Goal: Complete application form

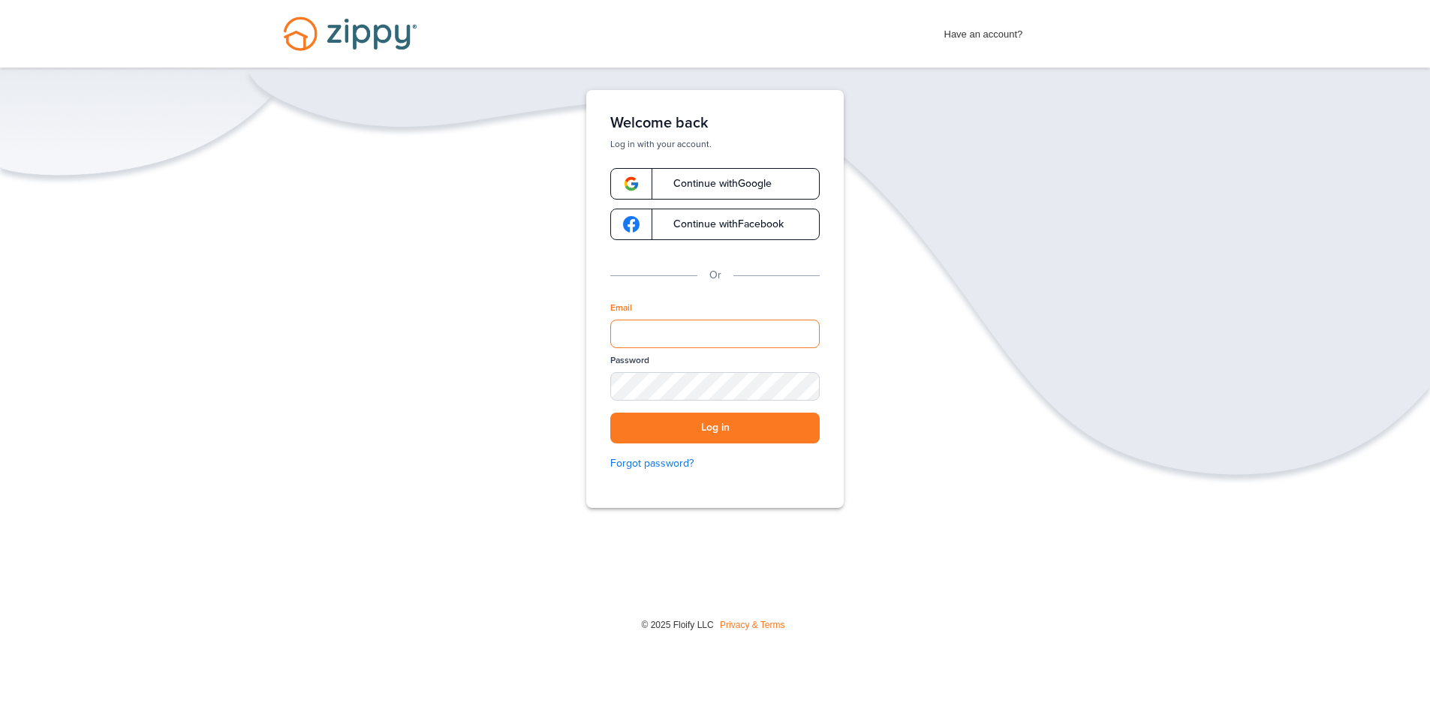
click at [642, 339] on input "Email" at bounding box center [714, 334] width 209 height 29
type input "**********"
click at [704, 430] on button "Log in" at bounding box center [714, 428] width 209 height 31
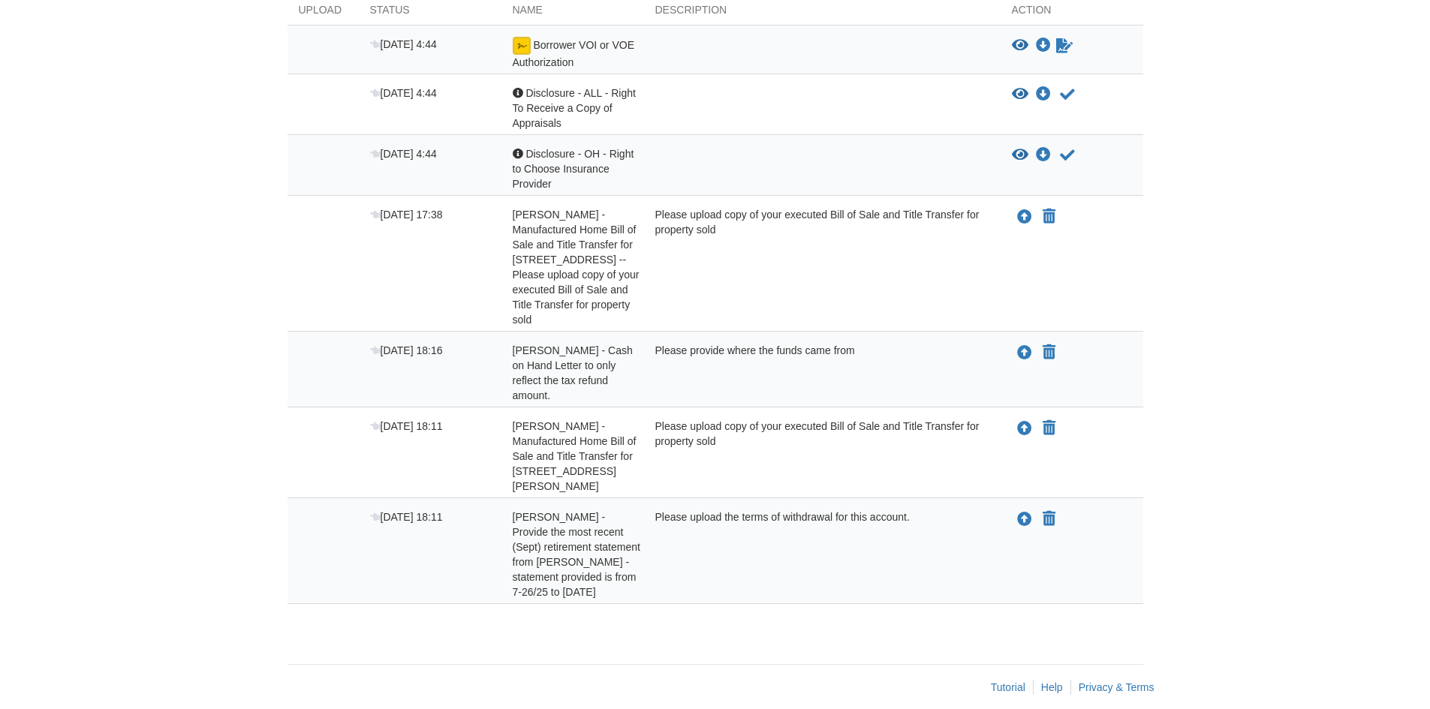
scroll to position [306, 0]
click at [1023, 354] on icon "Upload Michelle Murphy - Cash on Hand Letter to only reflect the tax refund amo…" at bounding box center [1024, 352] width 15 height 15
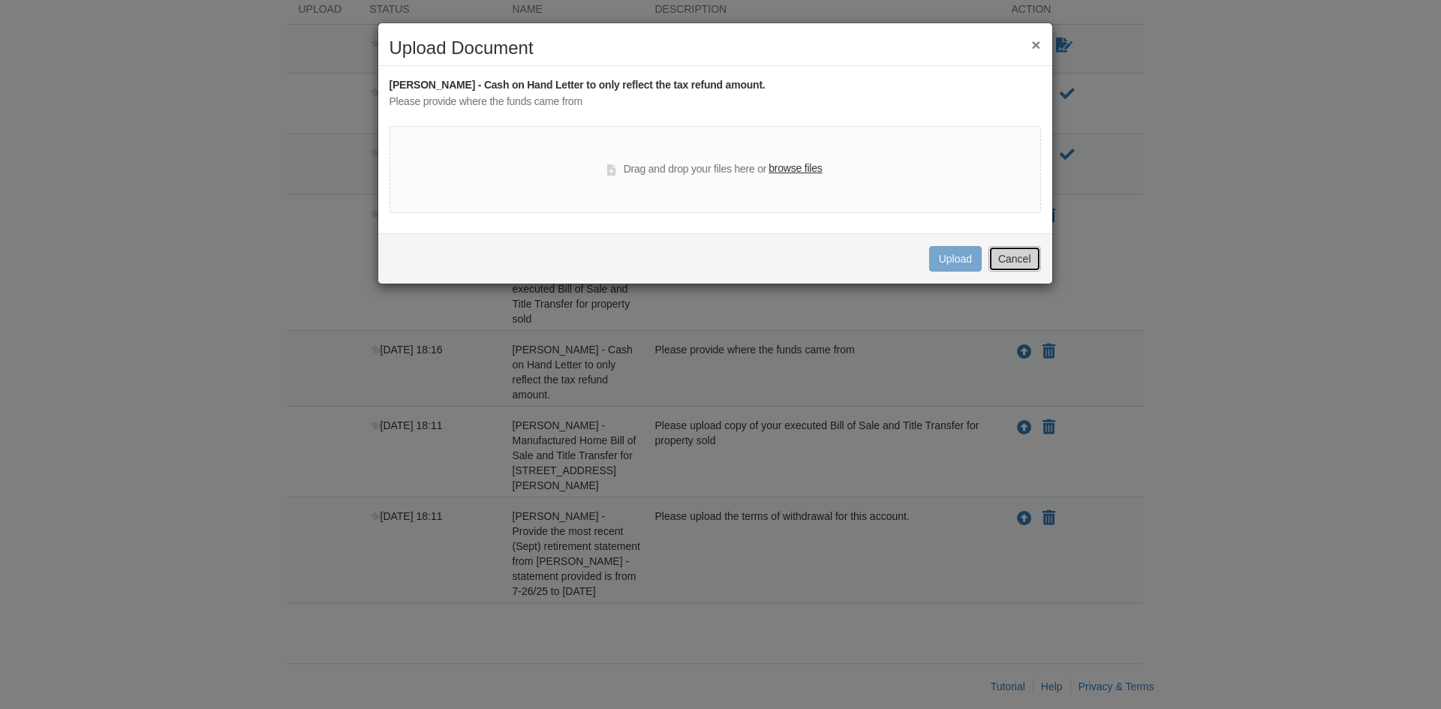
click at [1026, 259] on button "Cancel" at bounding box center [1015, 259] width 53 height 26
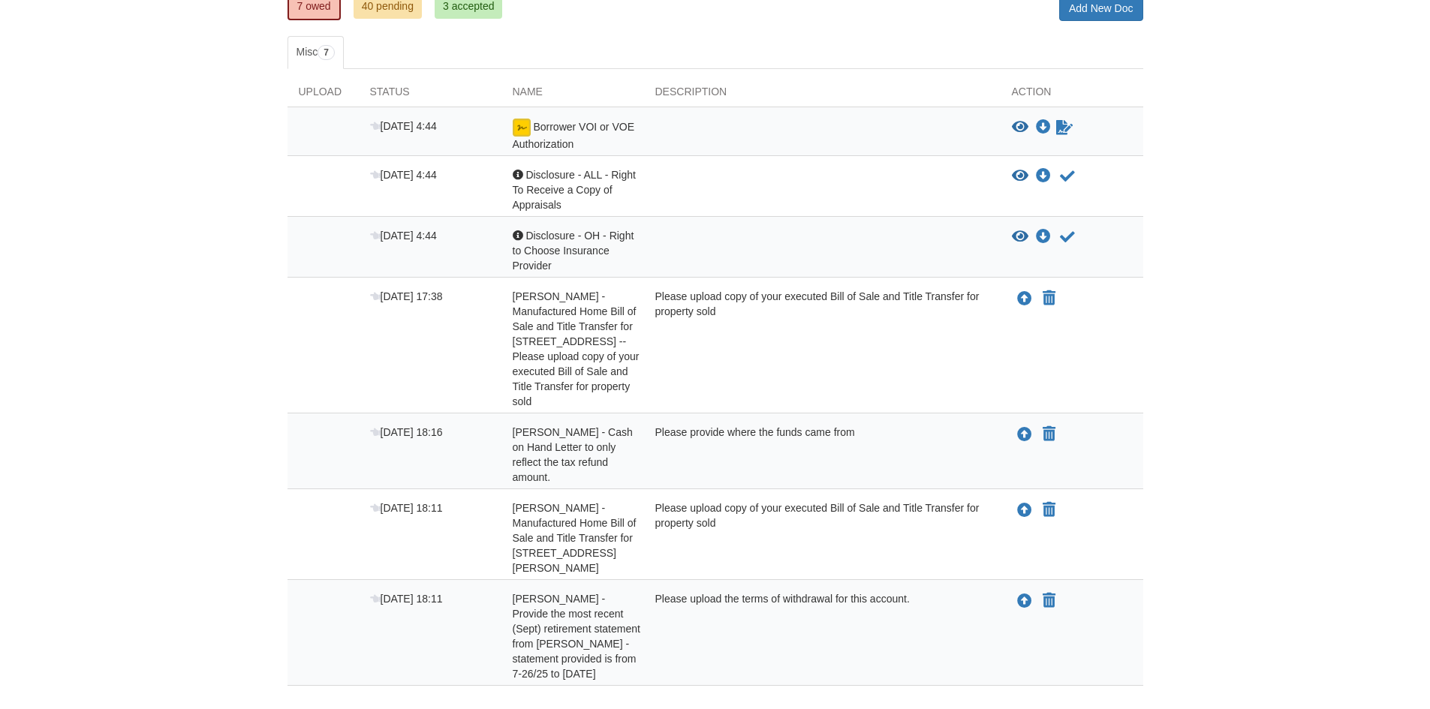
scroll to position [0, 0]
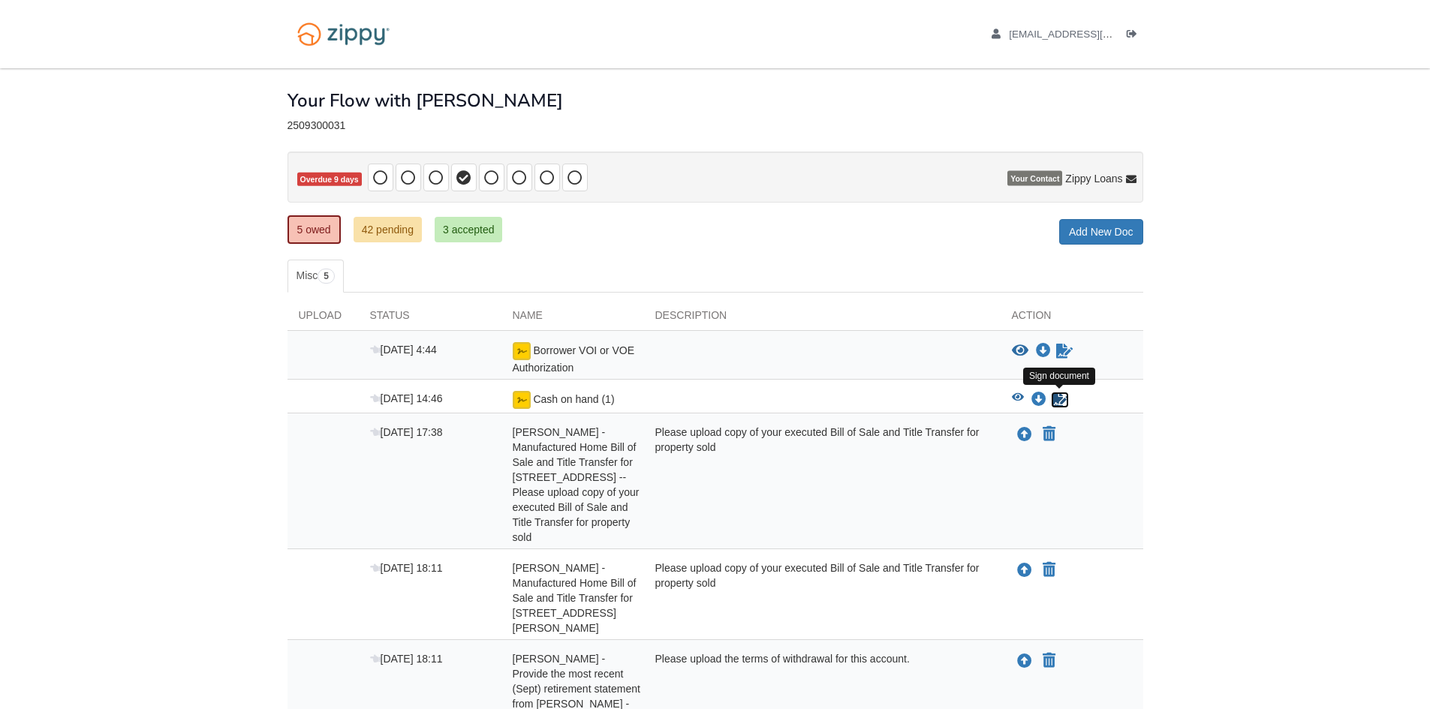
click at [1057, 398] on icon "Sign Form" at bounding box center [1060, 400] width 17 height 15
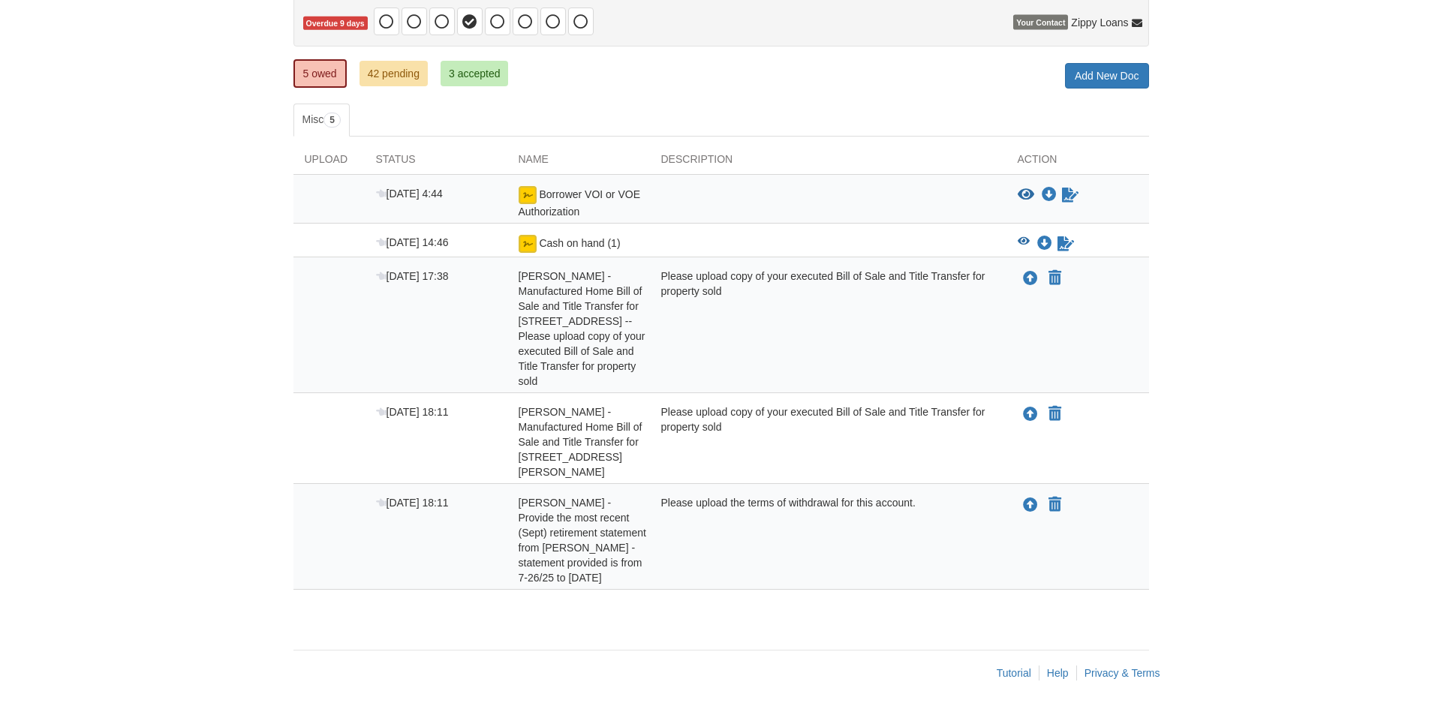
scroll to position [158, 0]
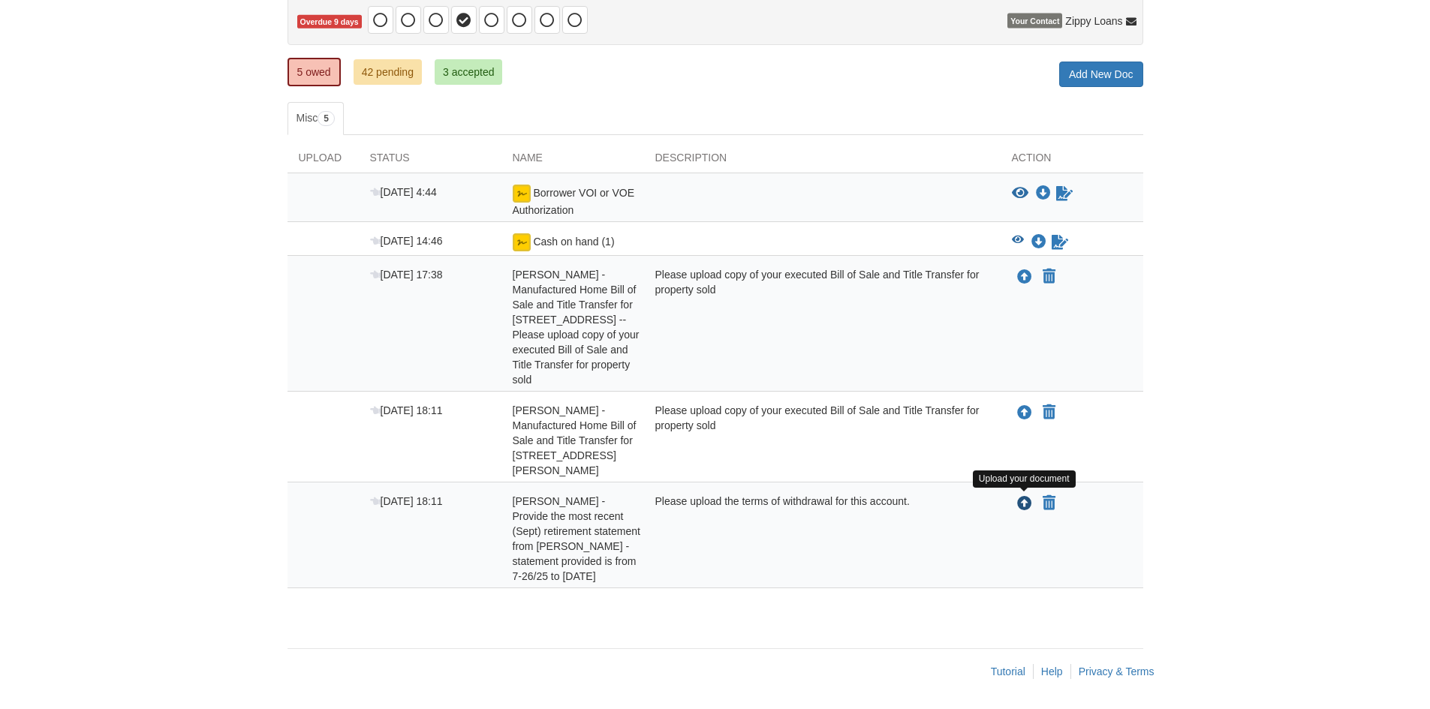
click at [1025, 504] on icon "Upload Michelle Murphy - Provide the most recent (Sept) retirement statement fr…" at bounding box center [1024, 504] width 15 height 15
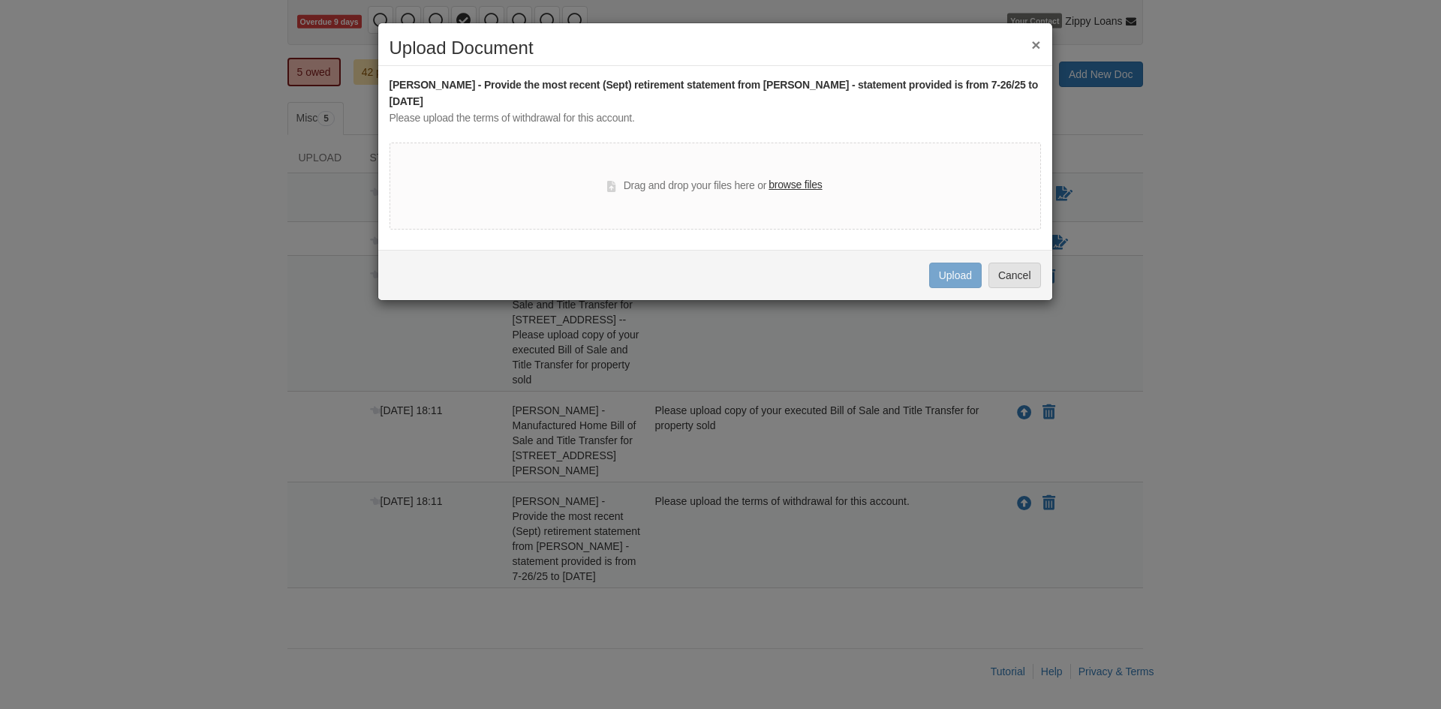
click at [800, 179] on label "browse files" at bounding box center [795, 185] width 53 height 17
click at [0, 0] on input "browse files" at bounding box center [0, 0] width 0 height 0
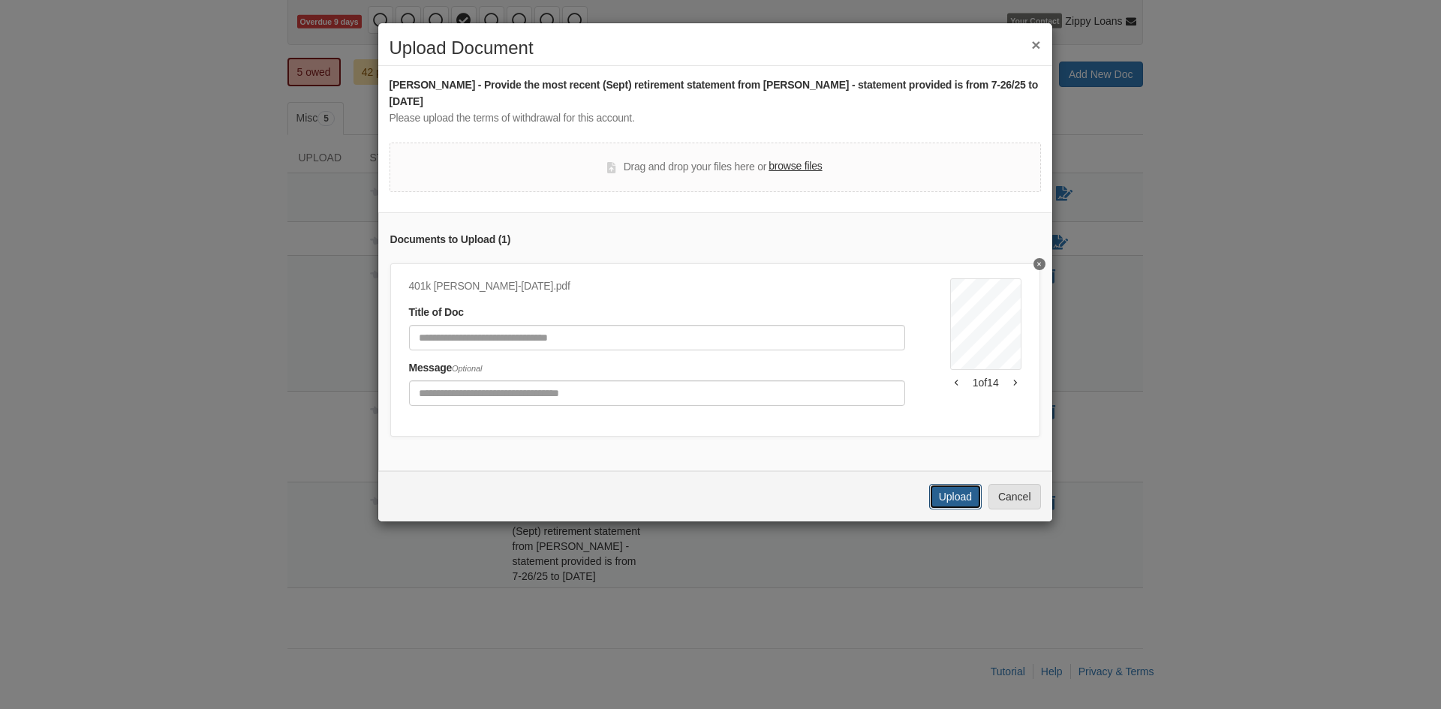
click at [957, 510] on button "Upload" at bounding box center [955, 497] width 53 height 26
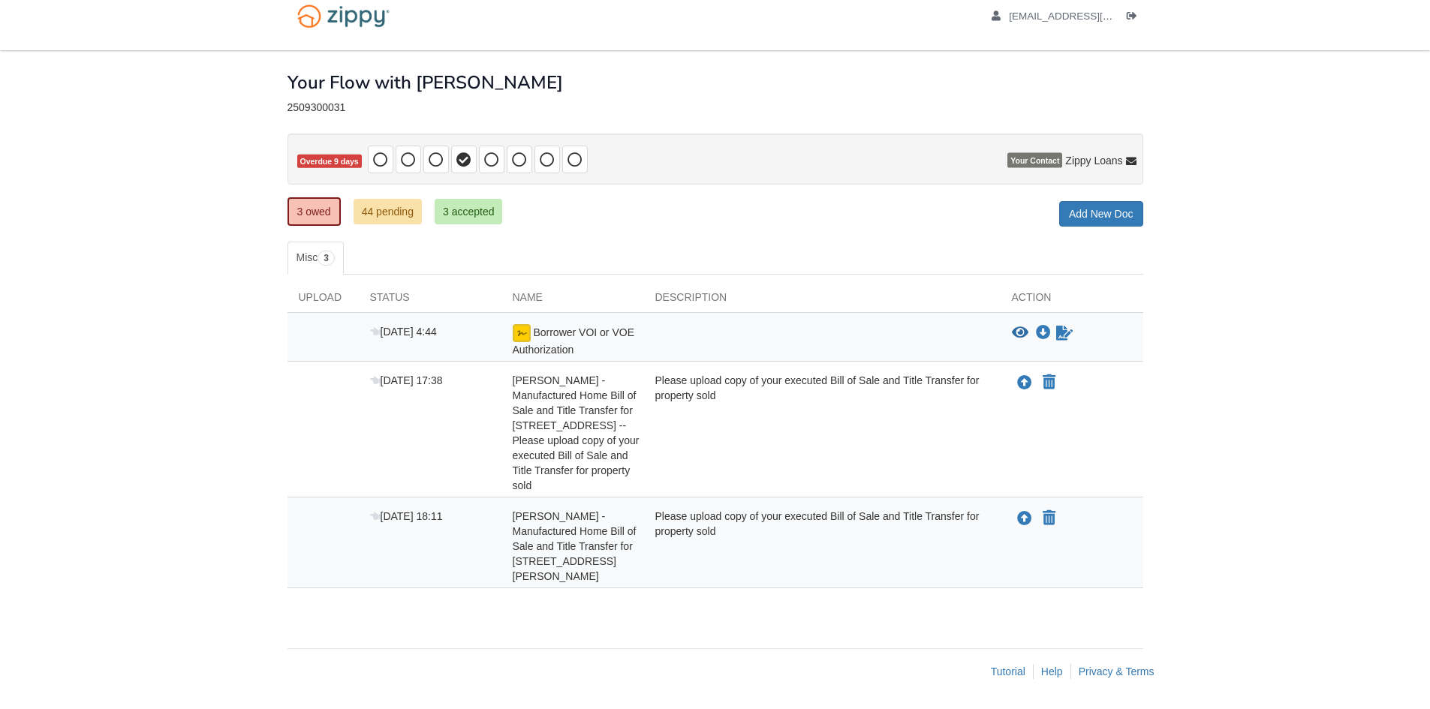
scroll to position [18, 0]
click at [381, 206] on link "44 pending" at bounding box center [388, 212] width 68 height 26
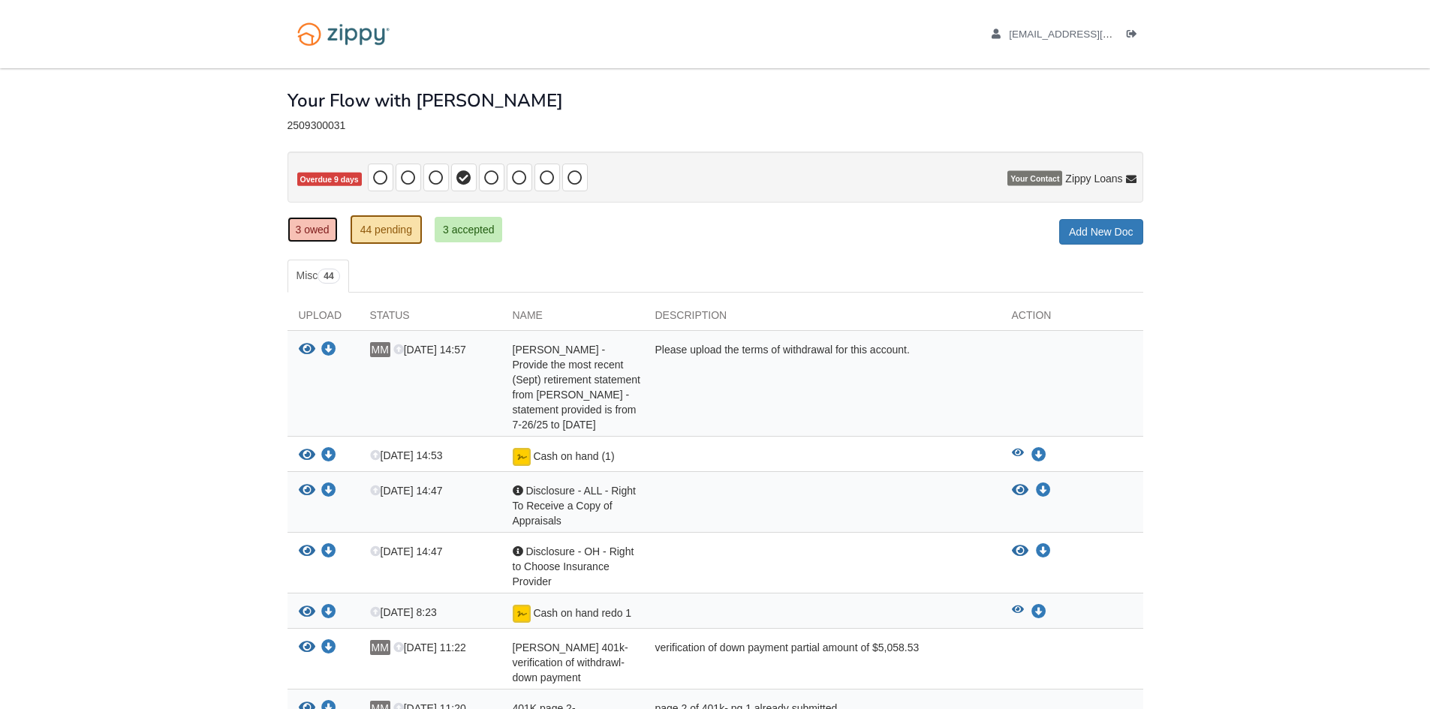
click at [309, 230] on link "3 owed" at bounding box center [313, 230] width 50 height 26
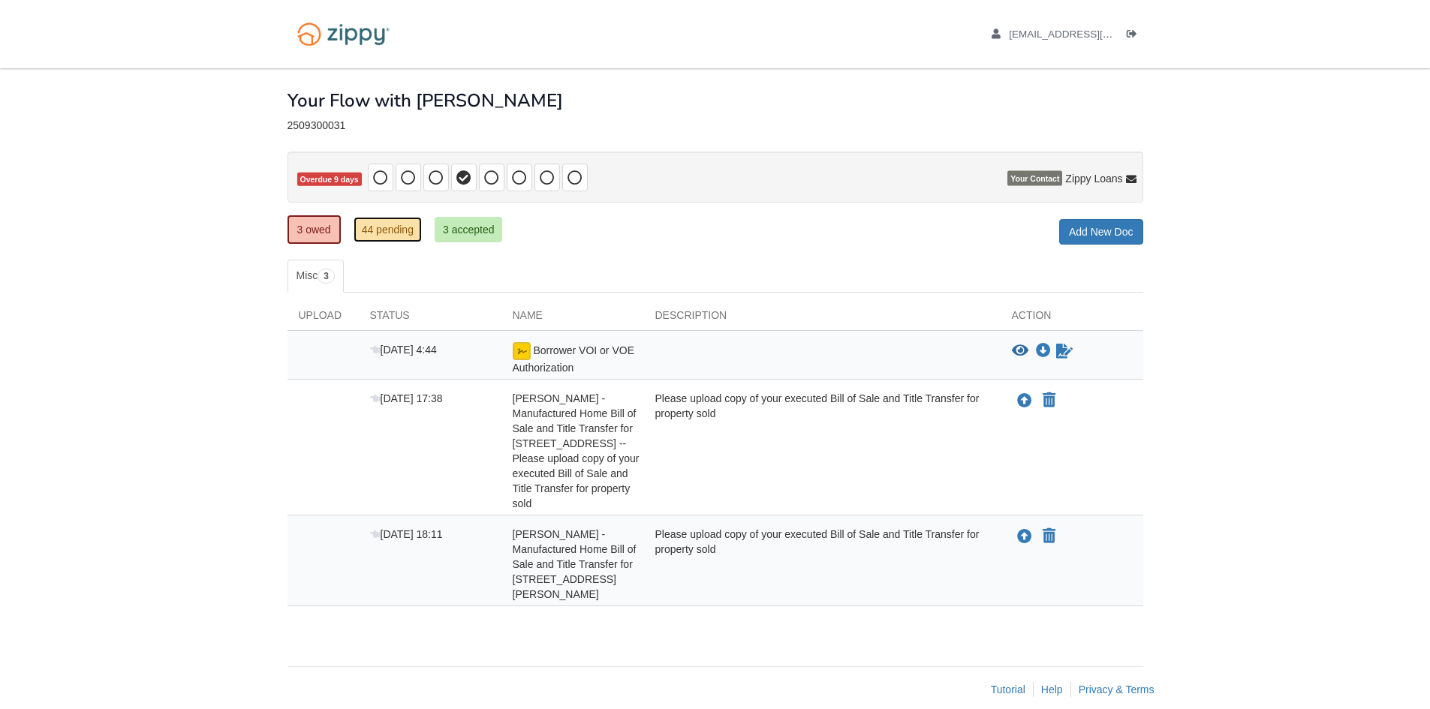
click at [393, 230] on link "44 pending" at bounding box center [388, 230] width 68 height 26
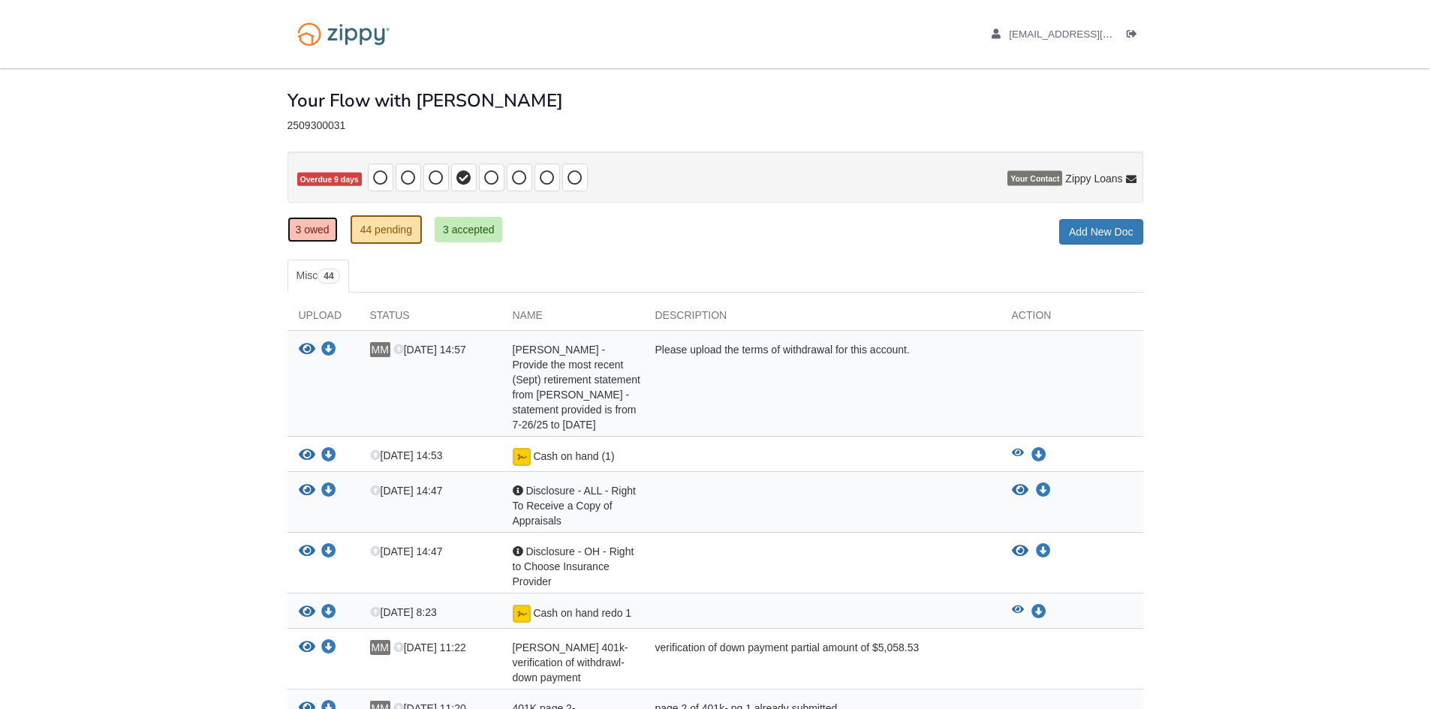
click at [314, 231] on link "3 owed" at bounding box center [313, 230] width 50 height 26
